Goal: Transaction & Acquisition: Purchase product/service

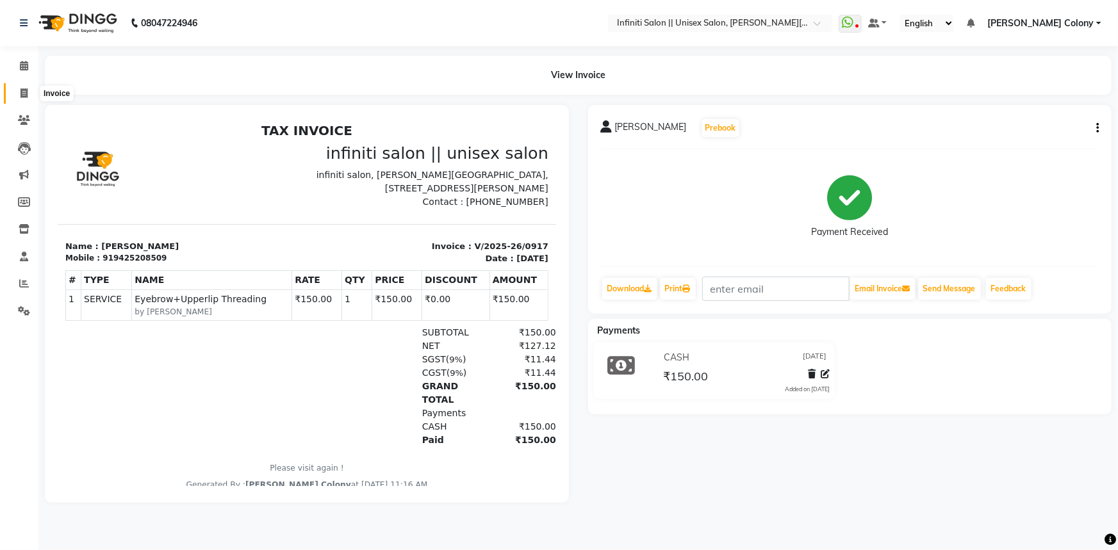
click at [26, 87] on span at bounding box center [24, 94] width 22 height 15
select select "8233"
select select "service"
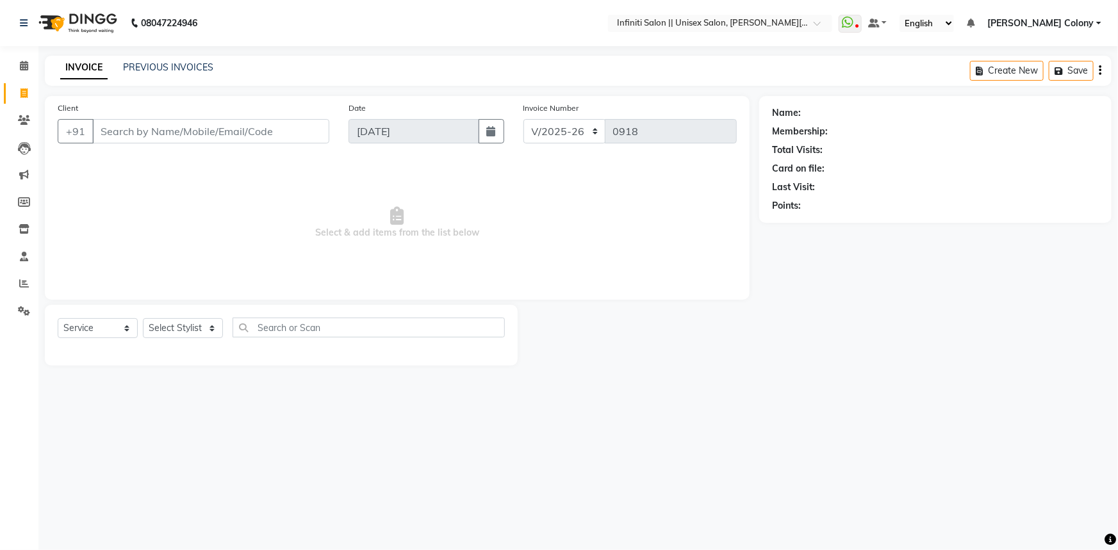
click at [224, 133] on input "Client" at bounding box center [210, 131] width 237 height 24
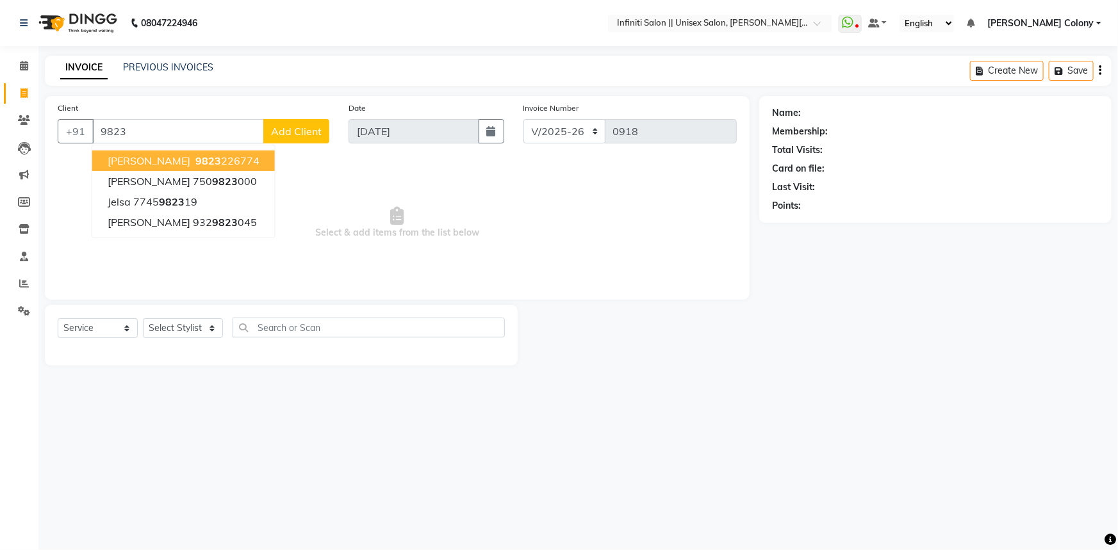
click at [217, 161] on ngb-highlight "9823 226774" at bounding box center [226, 160] width 67 height 13
type input "9823226774"
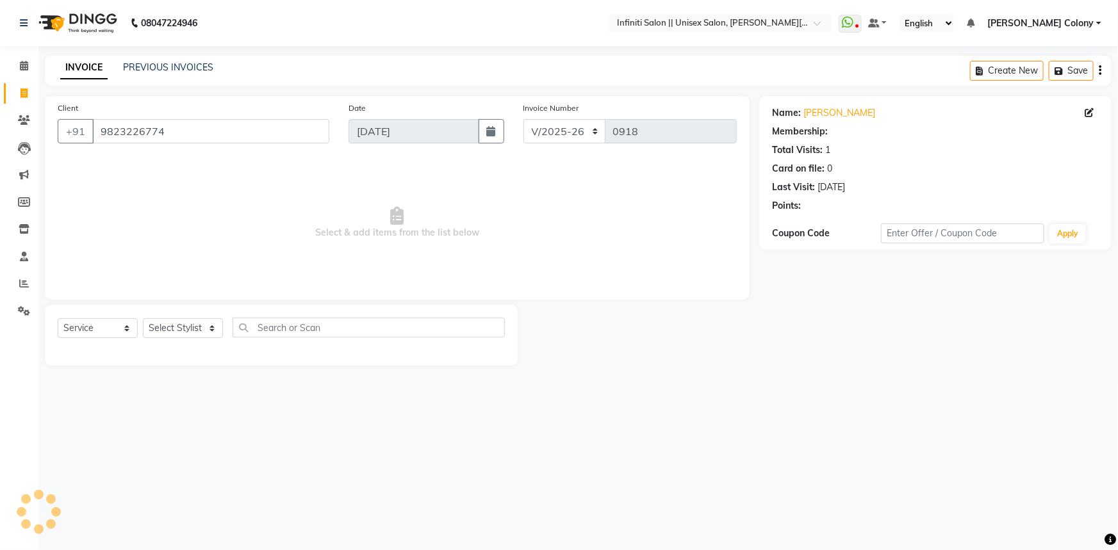
select select "1: Object"
click at [55, 23] on img at bounding box center [77, 23] width 88 height 36
click at [1061, 27] on span "[PERSON_NAME] Colony" at bounding box center [1040, 23] width 106 height 13
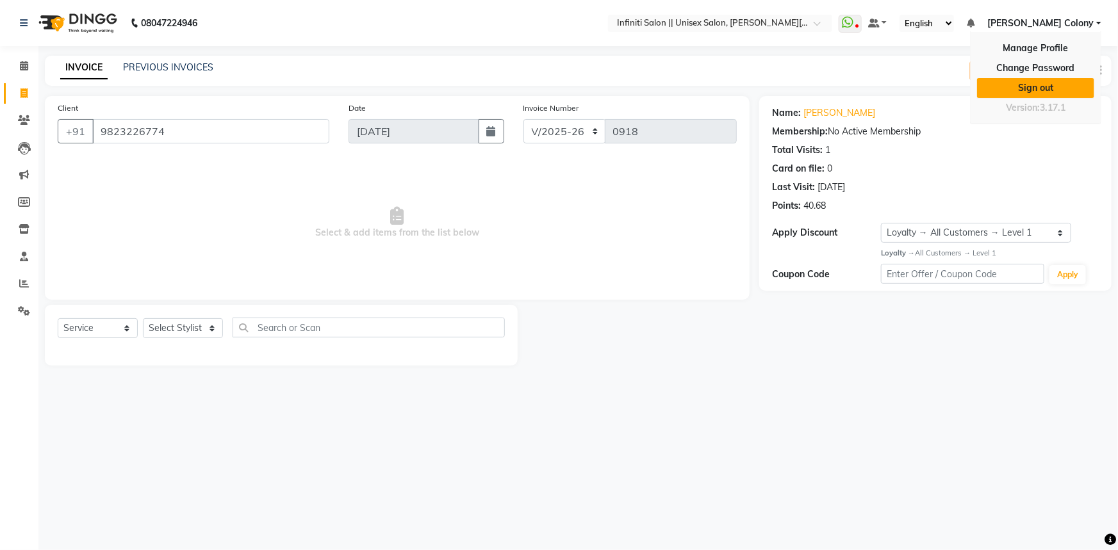
click at [1038, 90] on link "Sign out" at bounding box center [1035, 88] width 117 height 20
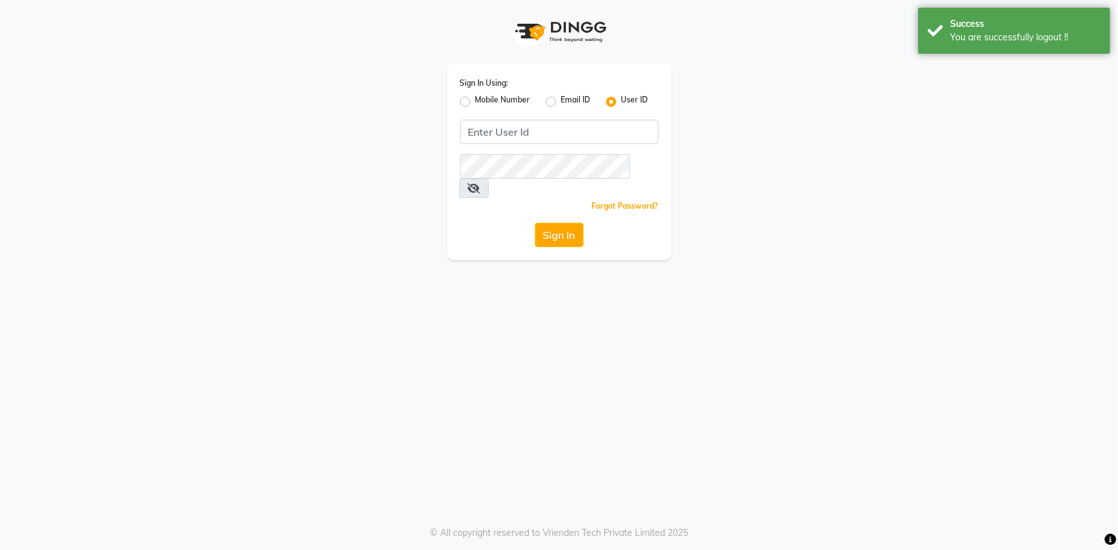
click at [475, 101] on label "Mobile Number" at bounding box center [502, 101] width 55 height 15
click at [475, 101] on input "Mobile Number" at bounding box center [479, 98] width 8 height 8
radio input "true"
radio input "false"
click at [531, 135] on input "Username" at bounding box center [581, 132] width 156 height 24
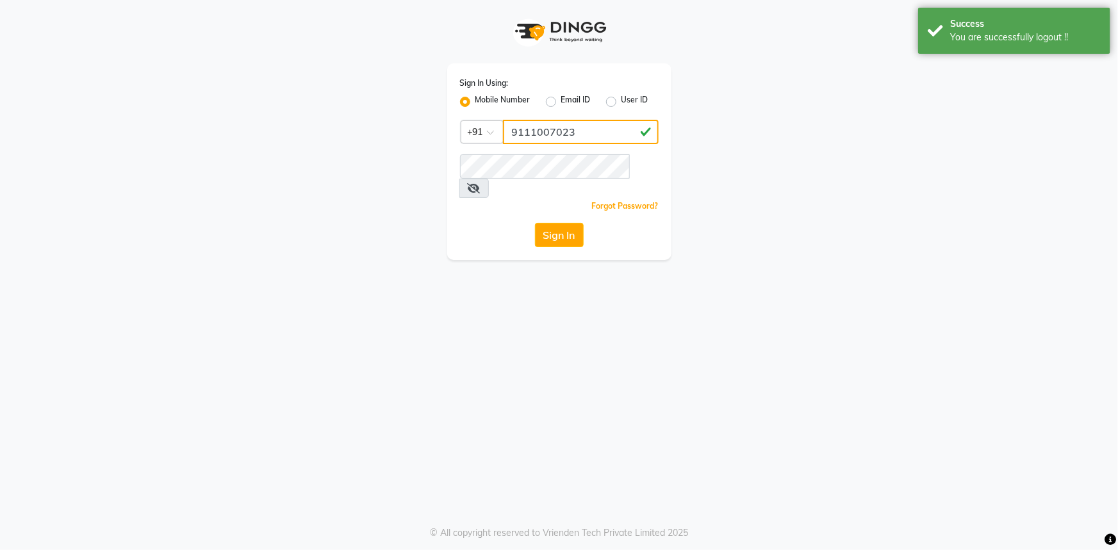
drag, startPoint x: 511, startPoint y: 135, endPoint x: 580, endPoint y: 142, distance: 68.9
click at [580, 142] on input "9111007023" at bounding box center [581, 132] width 156 height 24
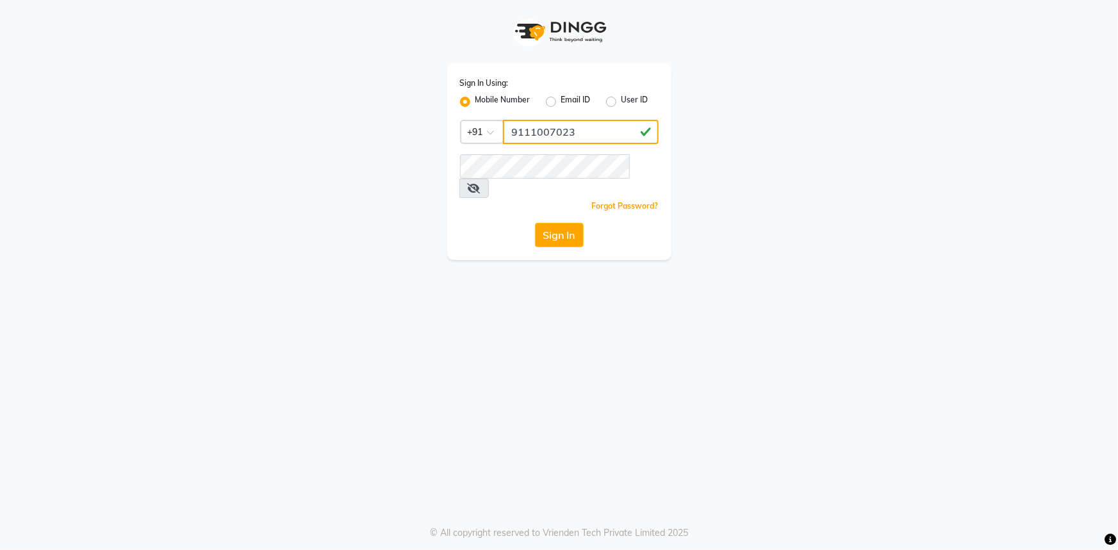
type input "9111007023"
click at [577, 223] on button "Sign In" at bounding box center [559, 235] width 49 height 24
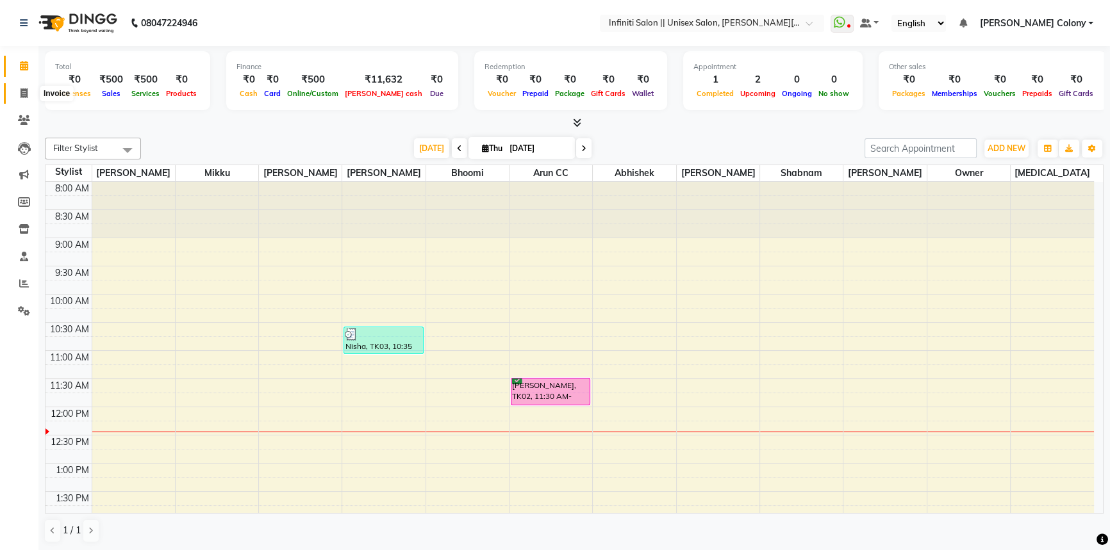
click at [19, 95] on span at bounding box center [24, 94] width 22 height 15
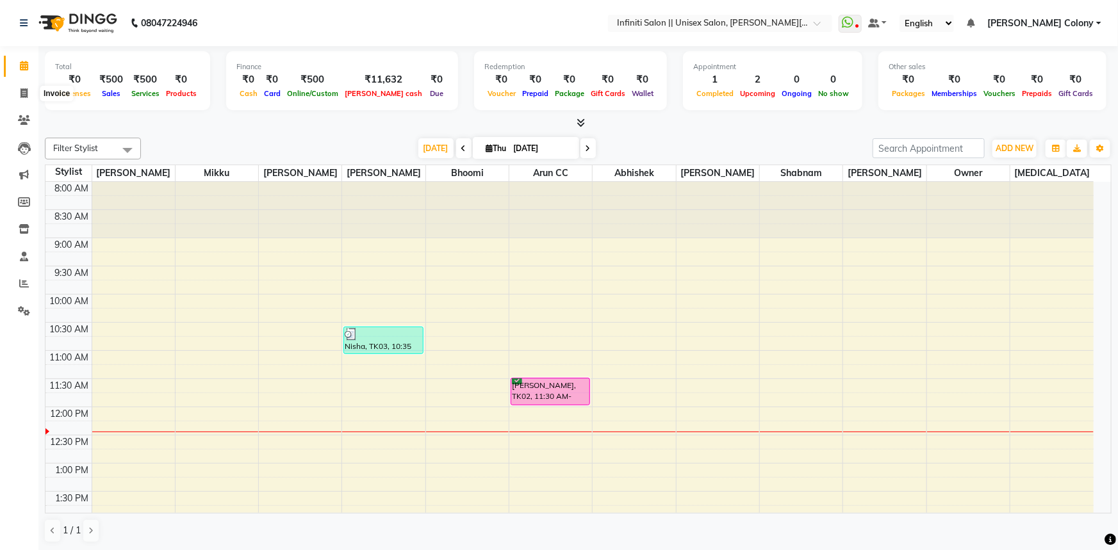
select select "8233"
select select "service"
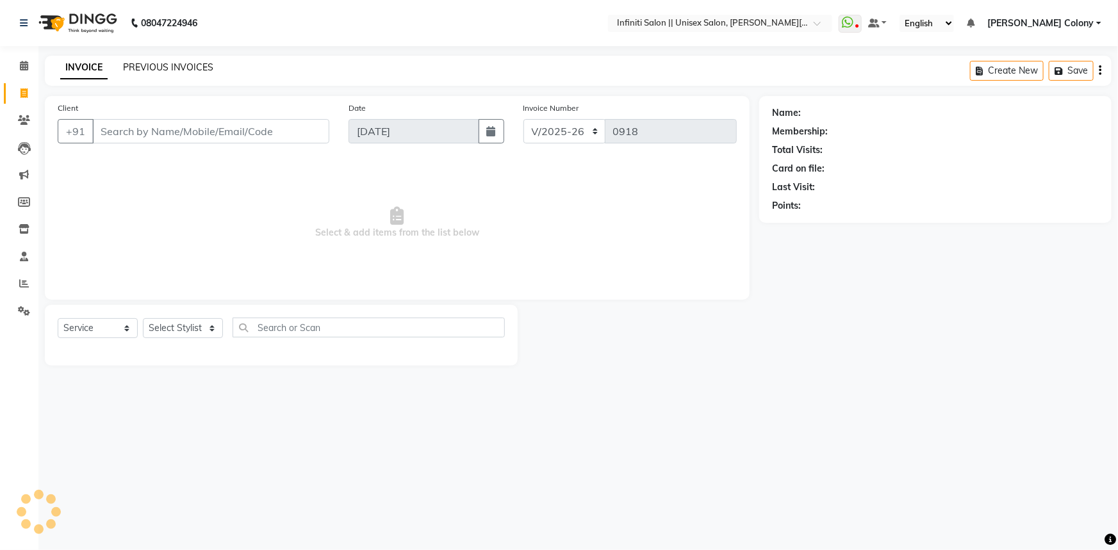
click at [152, 64] on div "INVOICE PREVIOUS INVOICES Create New Save" at bounding box center [578, 71] width 1067 height 30
click at [152, 64] on link "PREVIOUS INVOICES" at bounding box center [168, 68] width 90 height 12
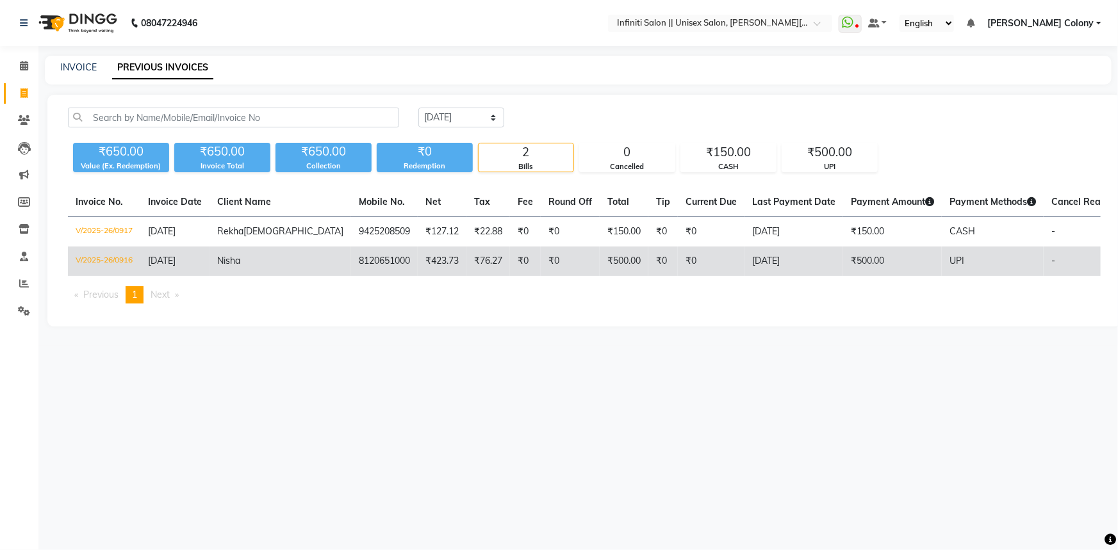
click at [208, 262] on td "[DATE]" at bounding box center [174, 261] width 69 height 29
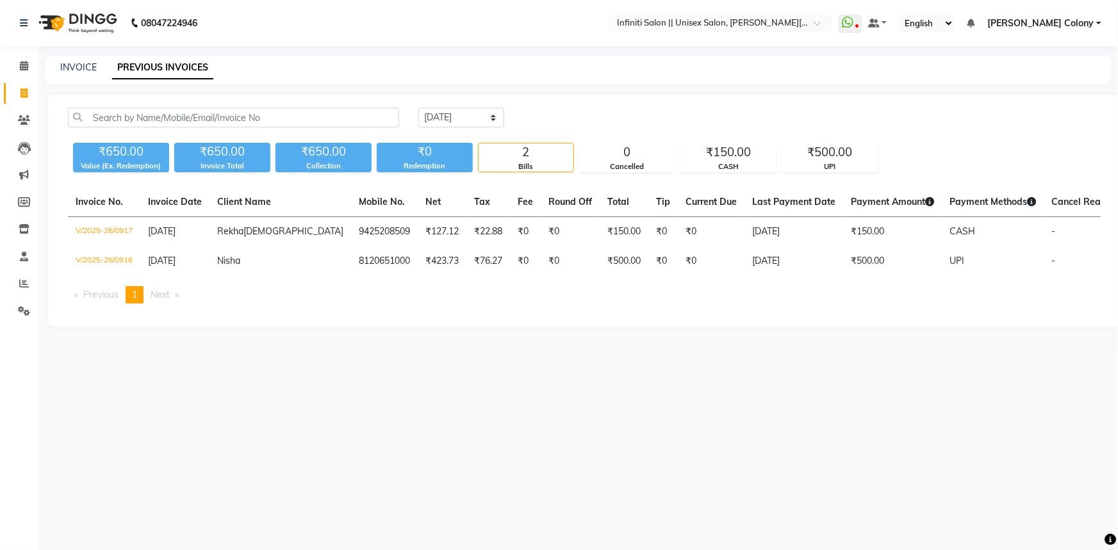
click at [55, 28] on img at bounding box center [77, 23] width 88 height 36
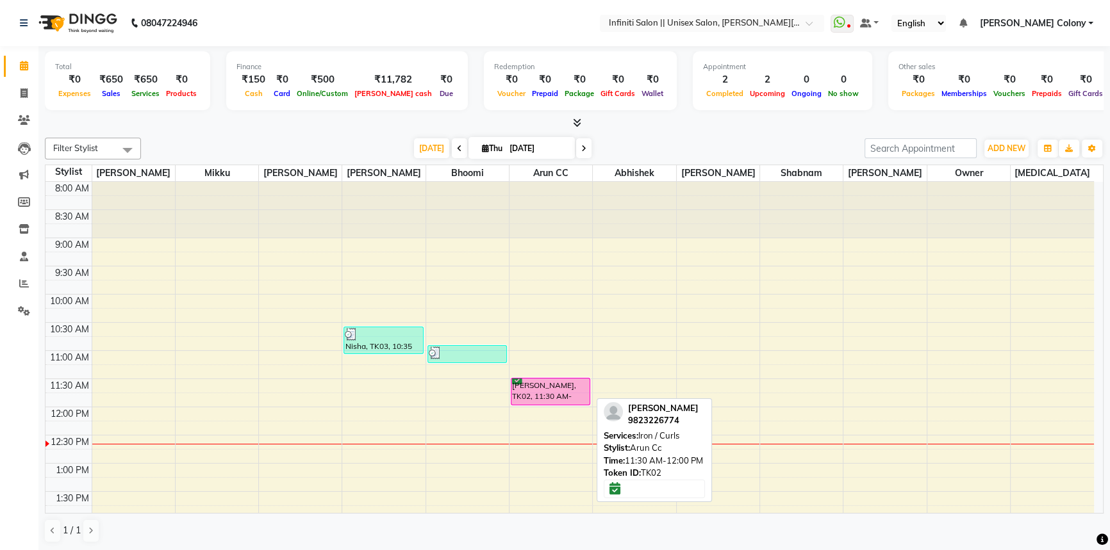
click at [553, 396] on div "[PERSON_NAME], TK02, 11:30 AM-12:00 PM, Iron / Curls" at bounding box center [550, 392] width 78 height 26
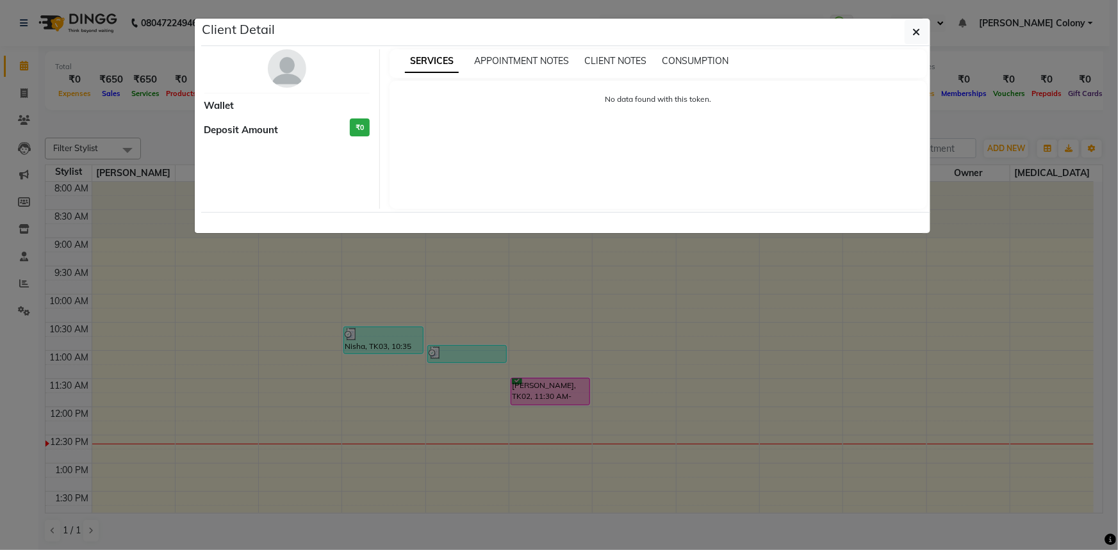
select select "6"
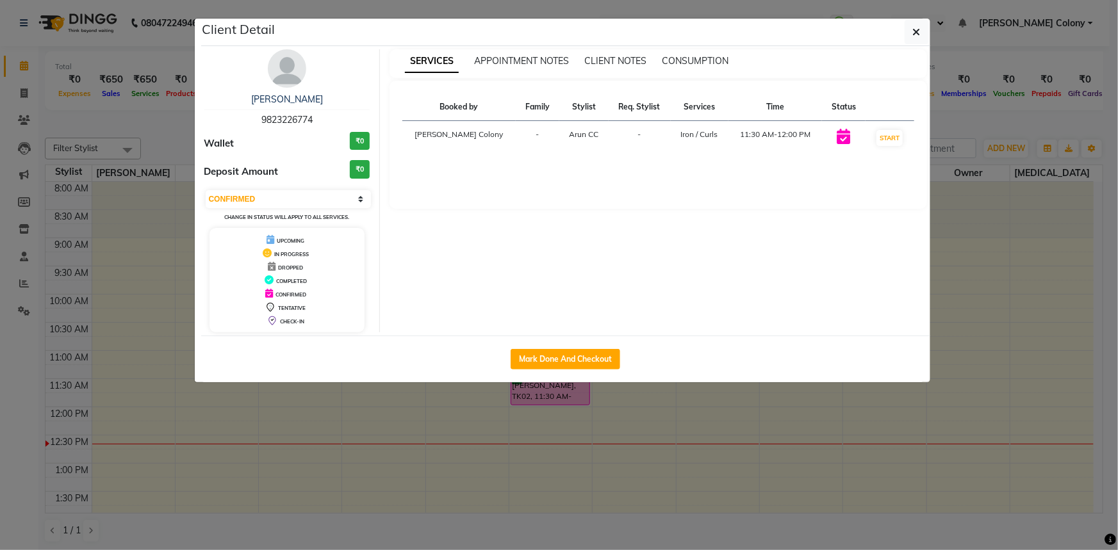
click at [599, 347] on div "Mark Done And Checkout" at bounding box center [565, 359] width 729 height 47
click at [591, 359] on button "Mark Done And Checkout" at bounding box center [566, 359] width 110 height 21
select select "8233"
select select "service"
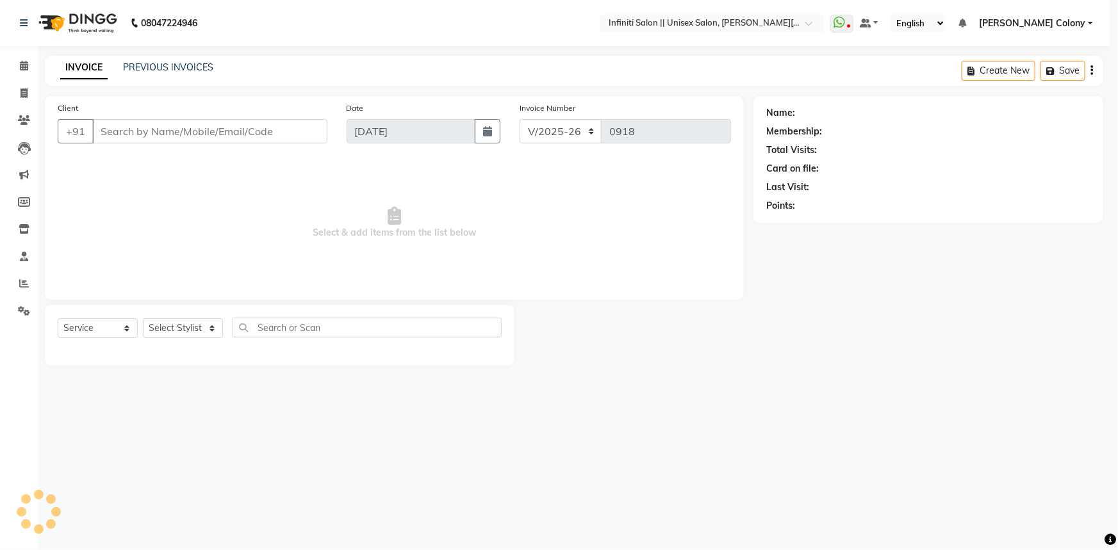
select select "3"
type input "9823226774"
select select "79158"
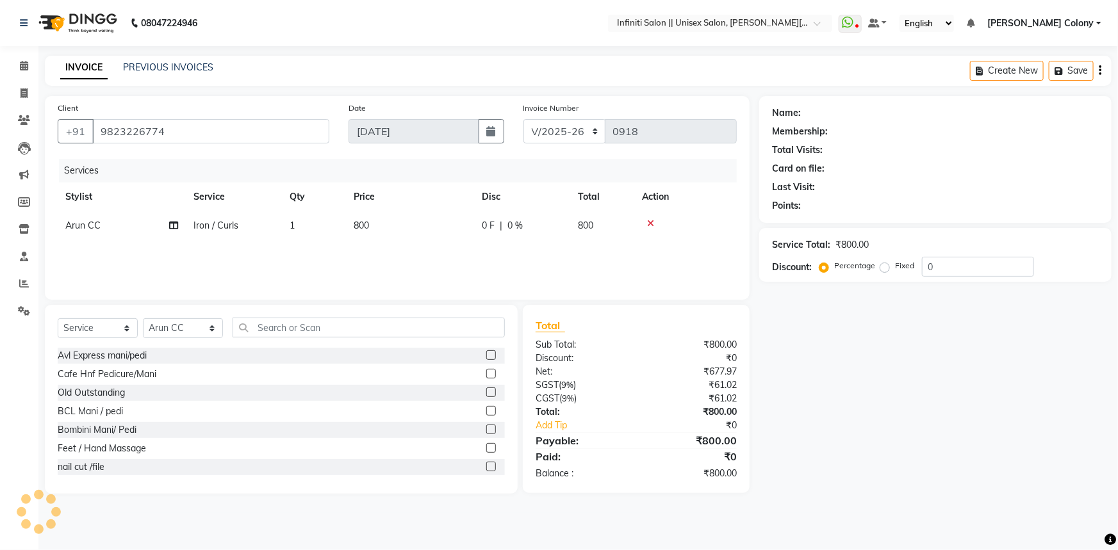
select select "1: Object"
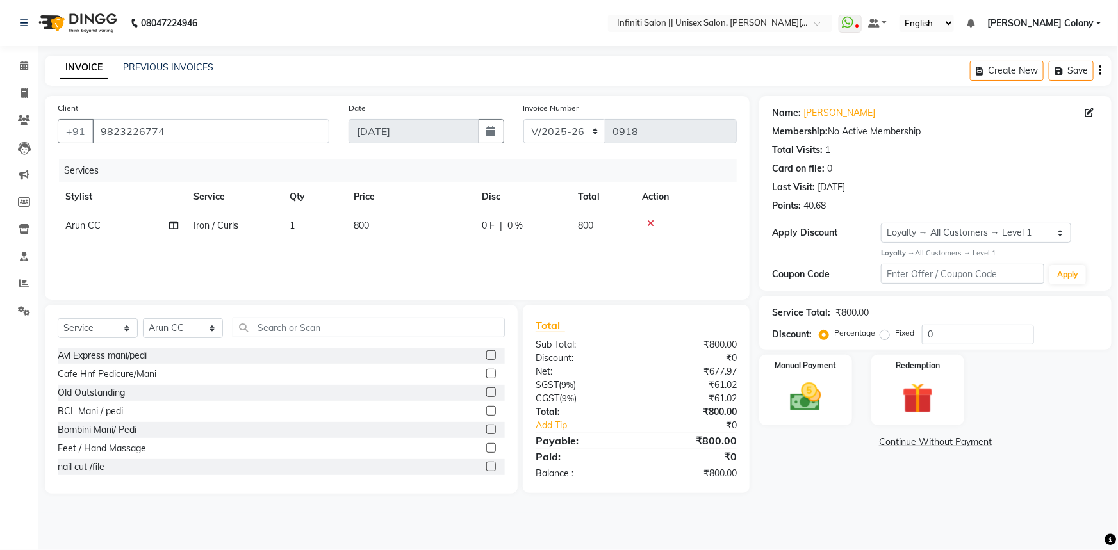
click at [367, 227] on span "800" at bounding box center [361, 226] width 15 height 12
select select "79158"
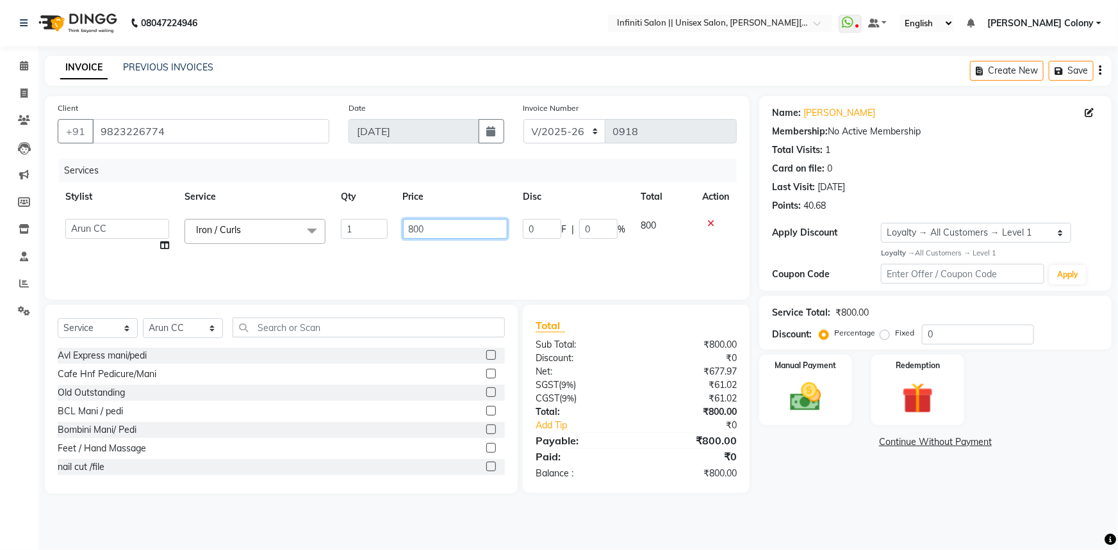
click at [457, 218] on td "800" at bounding box center [455, 235] width 120 height 49
drag, startPoint x: 443, startPoint y: 233, endPoint x: 327, endPoint y: 276, distance: 123.7
click at [327, 276] on div "Services Stylist Service Qty Price Disc Total Action [PERSON_NAME] [PERSON_NAME…" at bounding box center [397, 223] width 679 height 128
type input "1000"
click at [302, 271] on div "Services Stylist Service Qty Price Disc Total Action [PERSON_NAME] [PERSON_NAME…" at bounding box center [397, 223] width 679 height 128
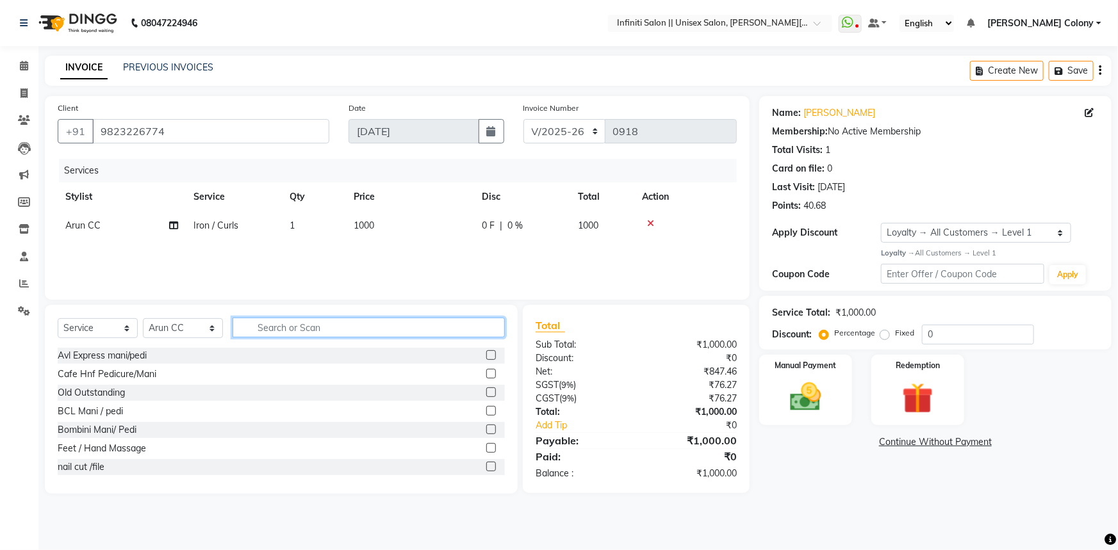
click at [287, 329] on input "text" at bounding box center [369, 328] width 272 height 20
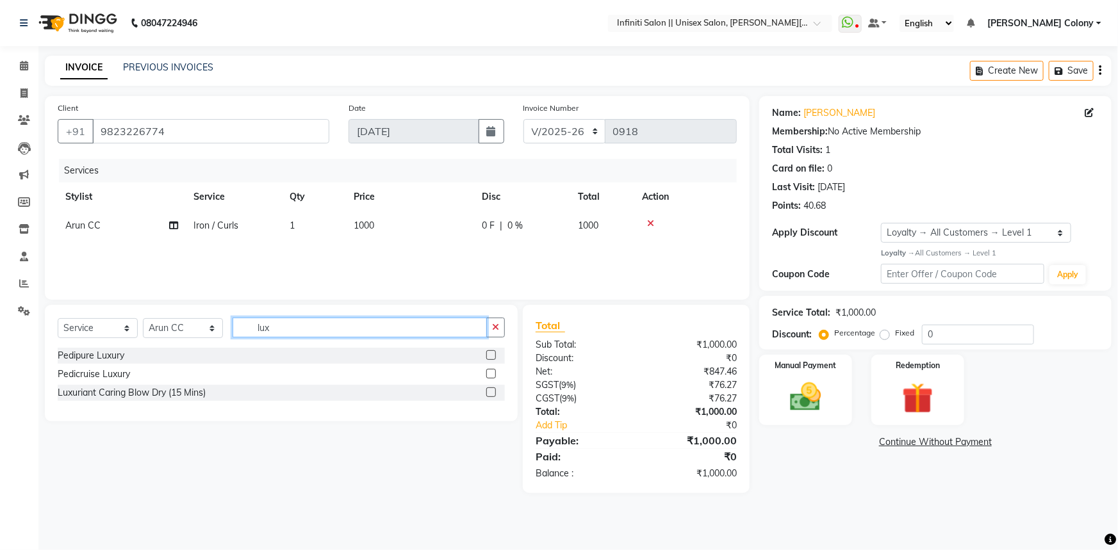
type input "lux"
click at [493, 391] on label at bounding box center [491, 393] width 10 height 10
click at [493, 391] on input "checkbox" at bounding box center [490, 393] width 8 height 8
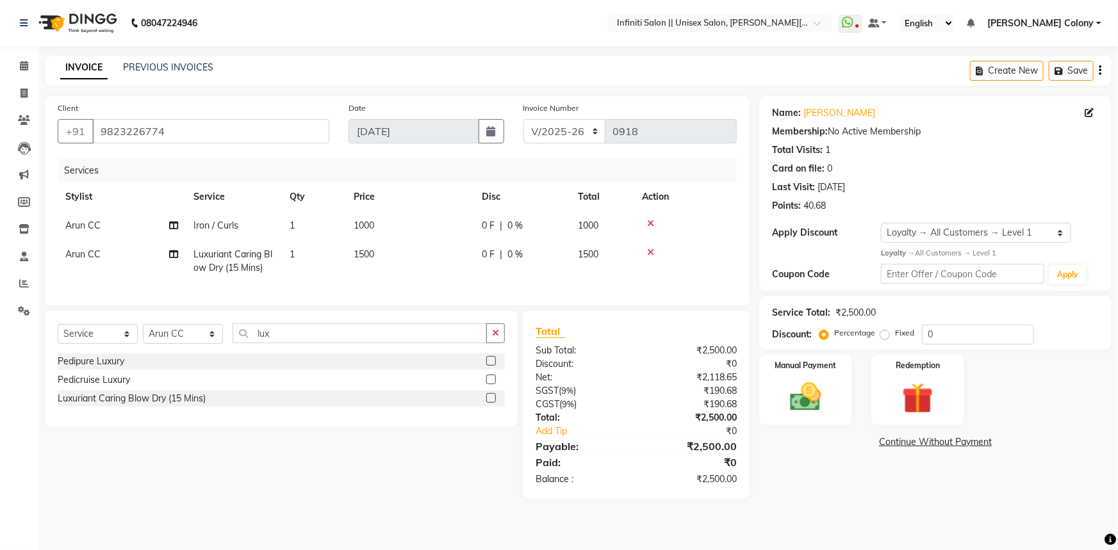
checkbox input "false"
click at [459, 275] on td "1500" at bounding box center [410, 261] width 128 height 42
select select "79158"
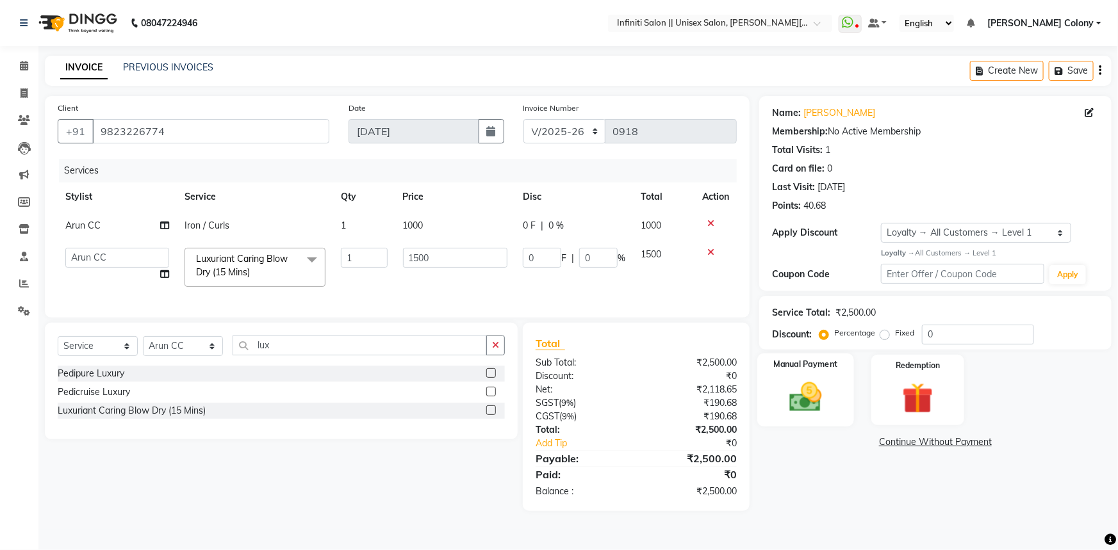
click at [816, 408] on img at bounding box center [806, 397] width 53 height 37
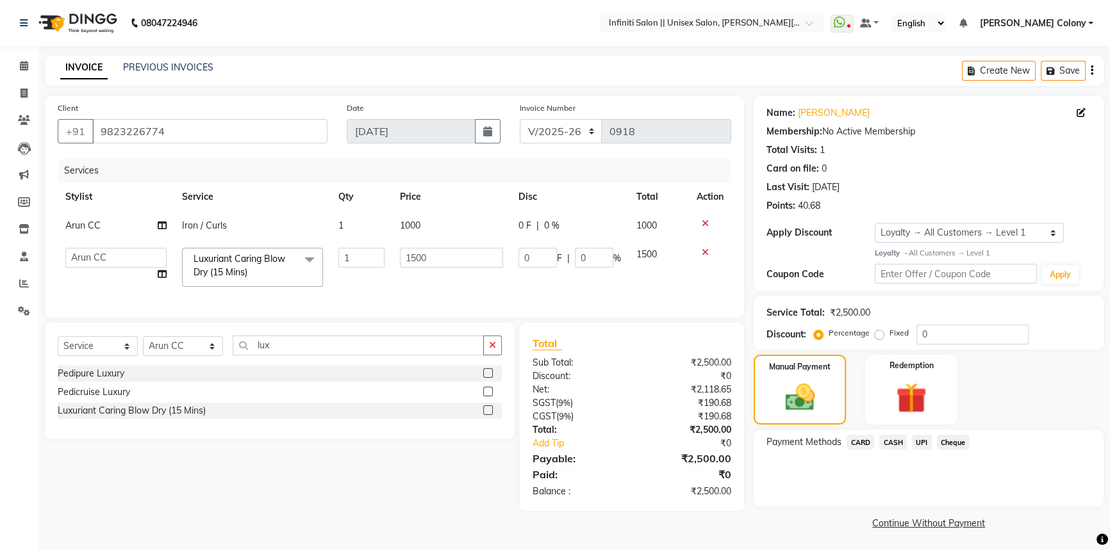
click at [900, 436] on span "CASH" at bounding box center [893, 442] width 28 height 15
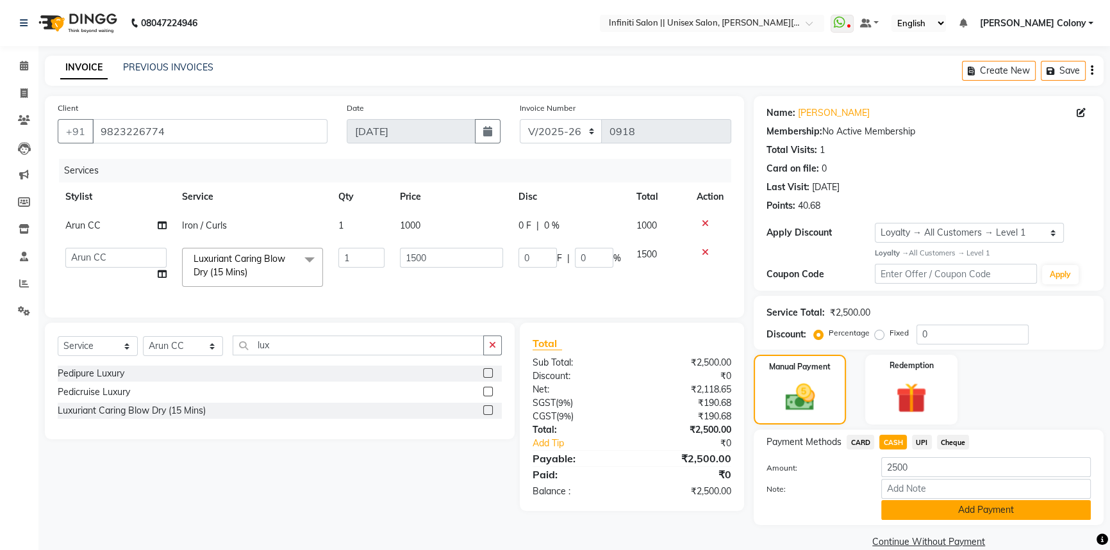
click at [935, 518] on button "Add Payment" at bounding box center [986, 510] width 210 height 20
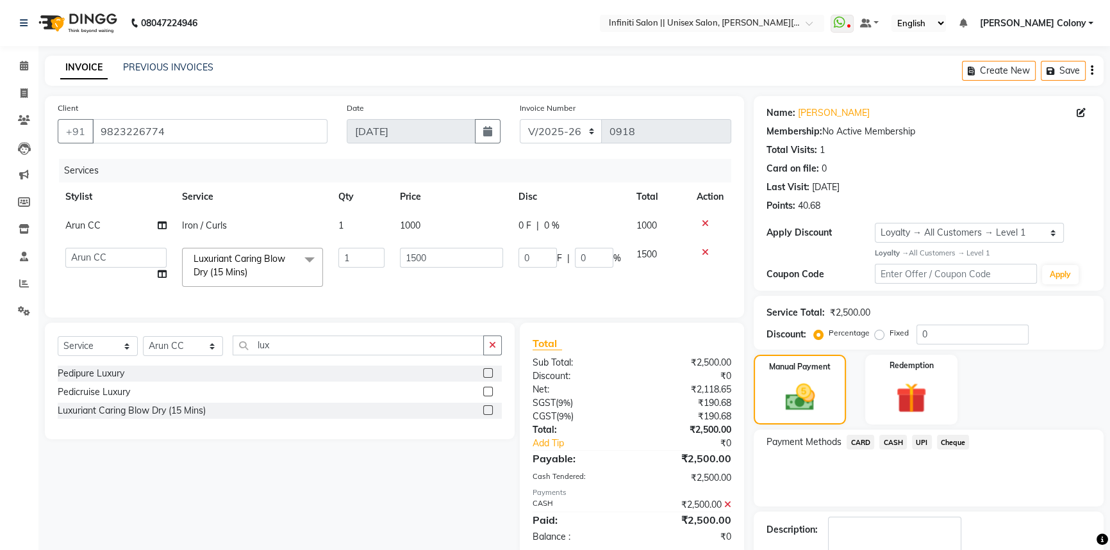
scroll to position [98, 0]
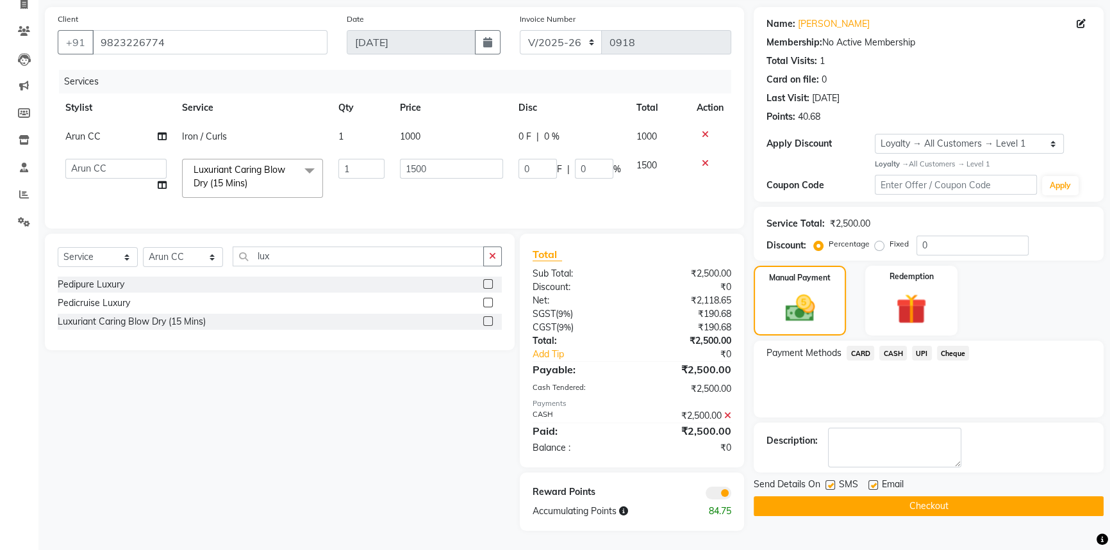
click at [942, 499] on button "Checkout" at bounding box center [929, 507] width 350 height 20
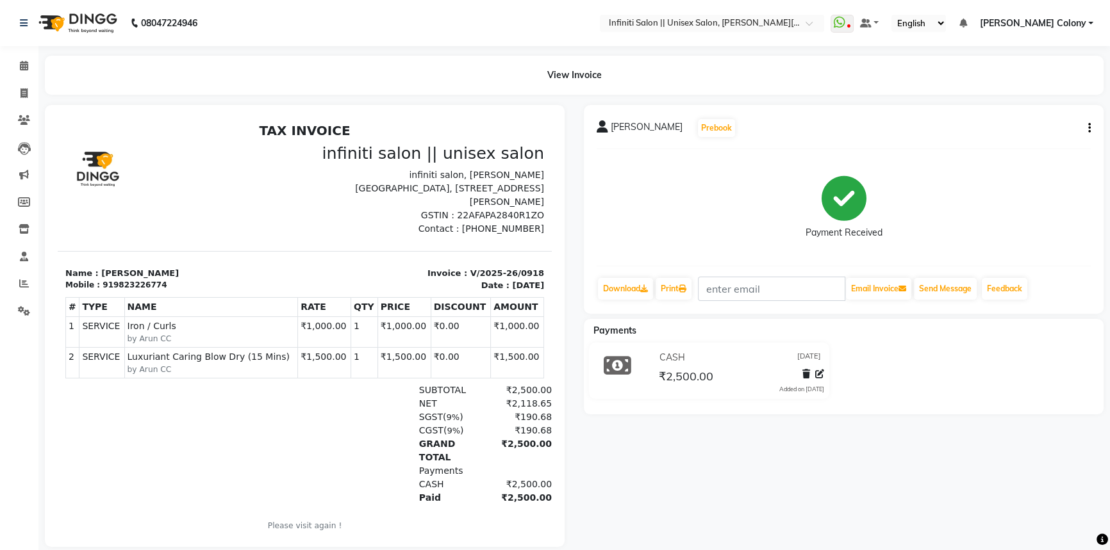
click at [1083, 130] on button "button" at bounding box center [1087, 128] width 8 height 13
click at [1003, 154] on div "Edit Invoice" at bounding box center [1025, 152] width 88 height 16
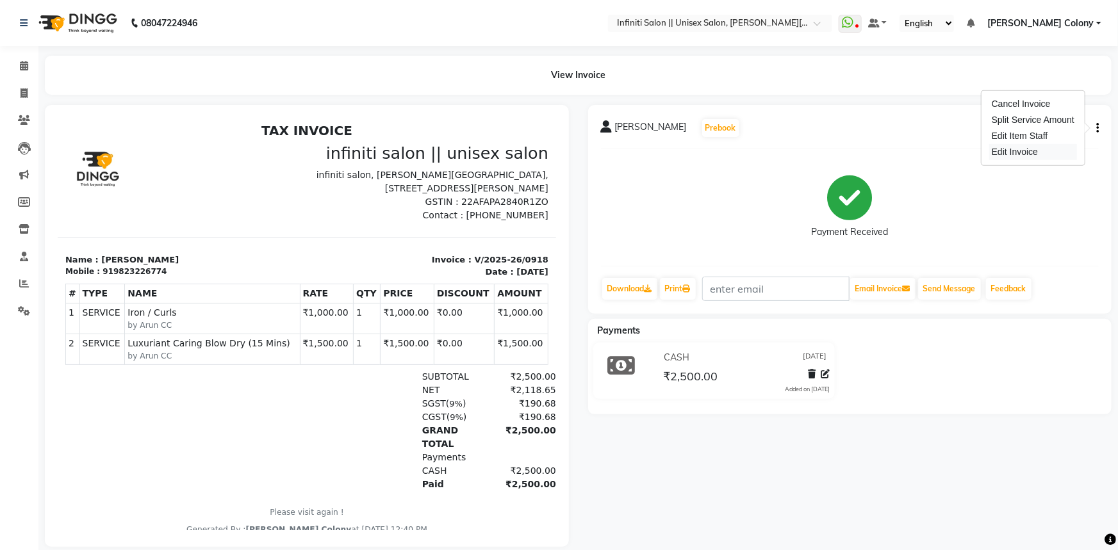
select select "service"
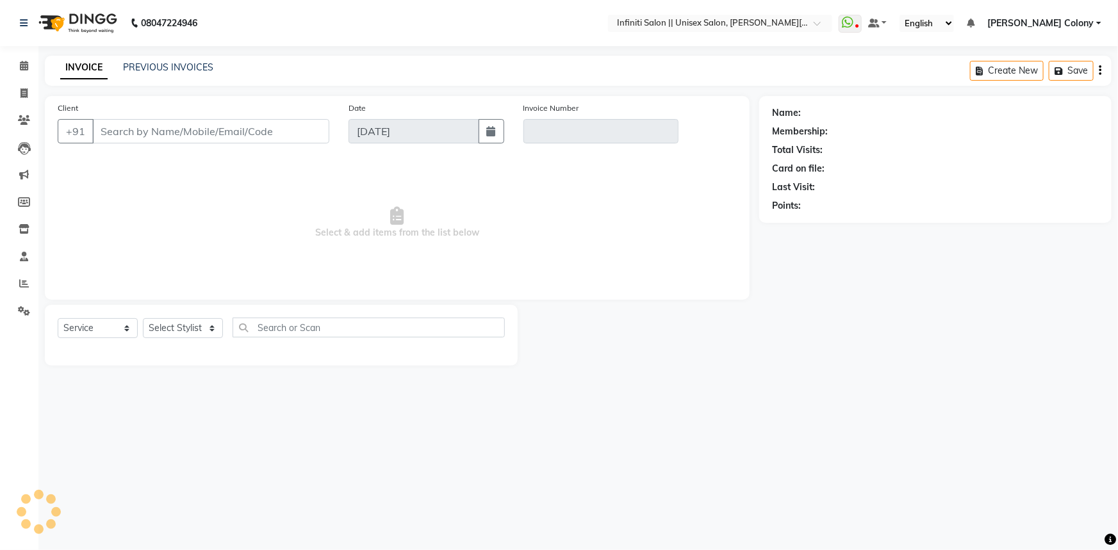
type input "9823226774"
type input "V/2025-26/0918"
select select "select"
select select "1: Object"
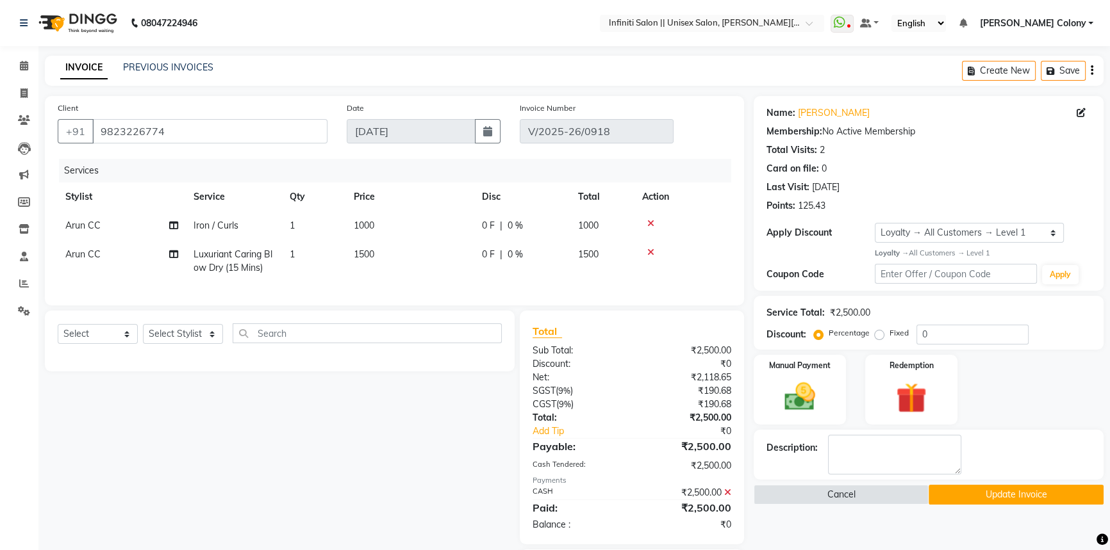
click at [515, 135] on div "Invoice Number V/2025-26/0918" at bounding box center [596, 127] width 173 height 53
